Goal: Task Accomplishment & Management: Manage account settings

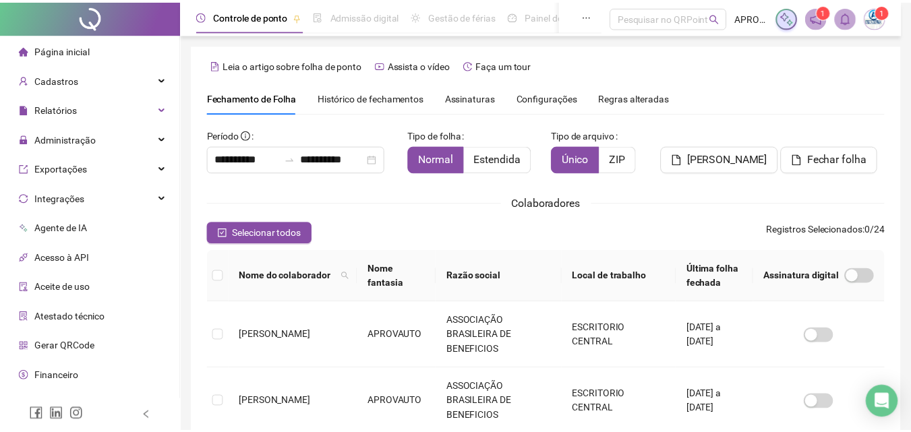
scroll to position [60, 0]
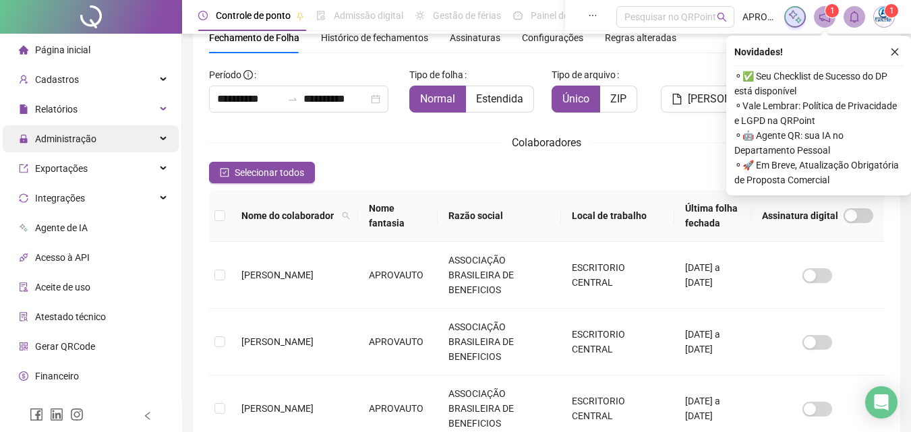
click at [93, 129] on span "Administração" at bounding box center [58, 138] width 78 height 27
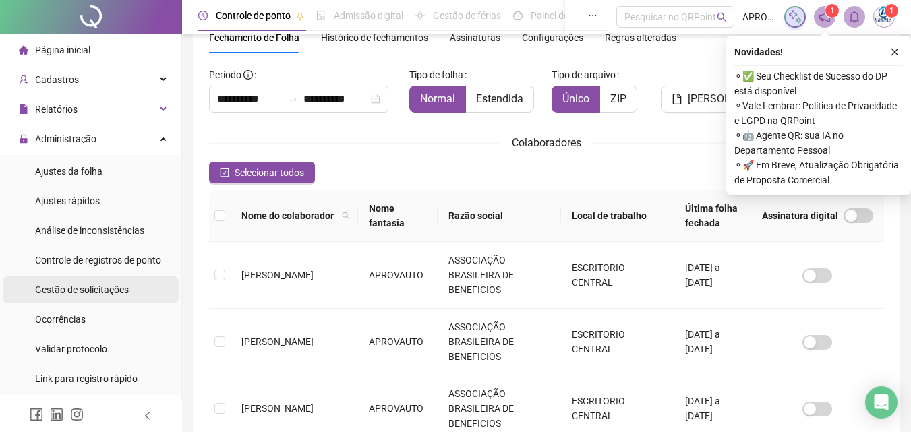
click at [113, 282] on div "Gestão de solicitações" at bounding box center [82, 289] width 94 height 27
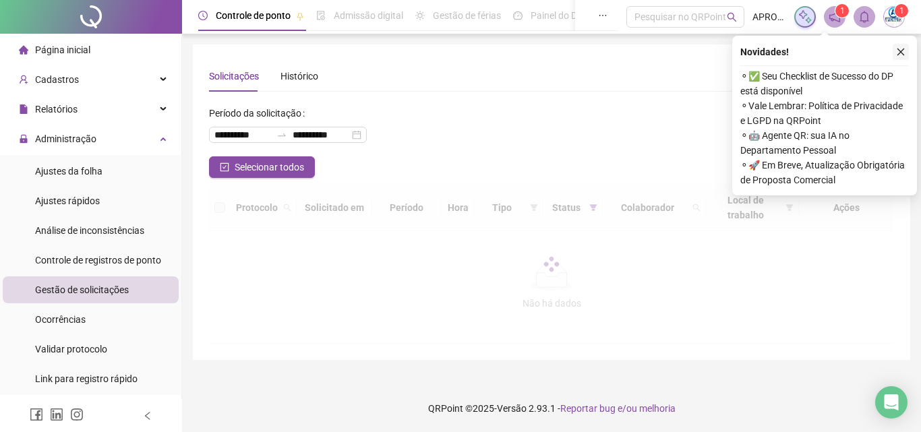
click at [901, 55] on icon "close" at bounding box center [900, 51] width 9 height 9
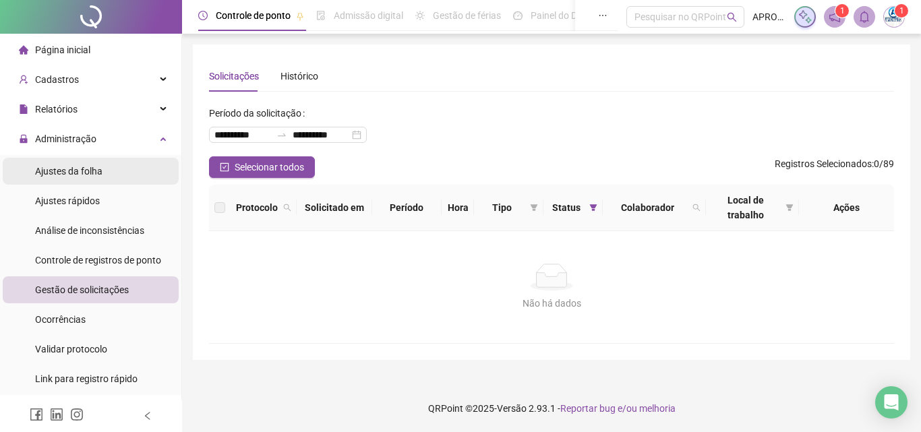
click at [83, 167] on span "Ajustes da folha" at bounding box center [68, 171] width 67 height 11
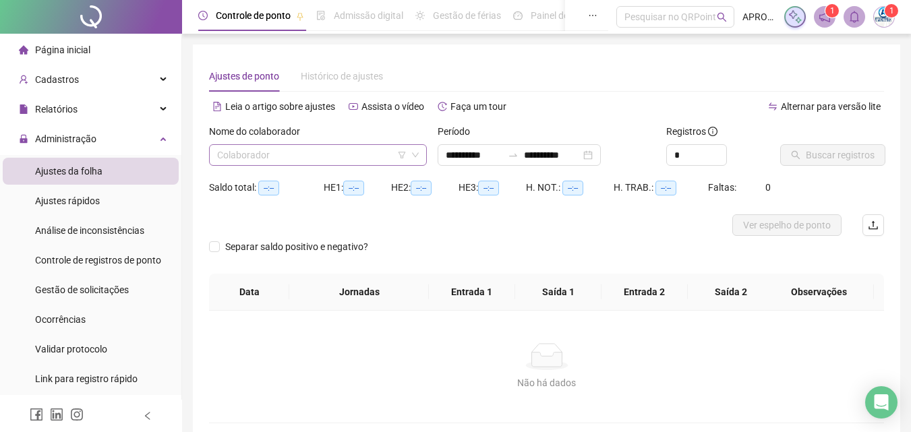
click at [239, 152] on input "search" at bounding box center [311, 155] width 189 height 20
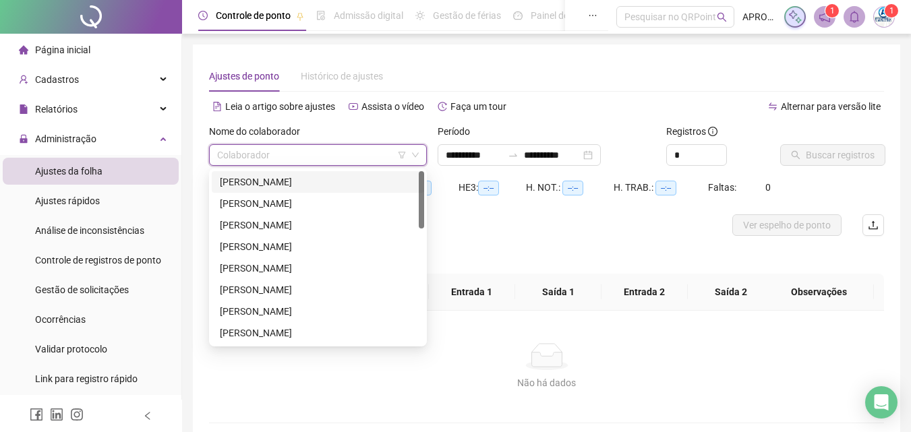
type input "**********"
click at [104, 286] on span "Gestão de solicitações" at bounding box center [82, 289] width 94 height 11
